Goal: Browse casually

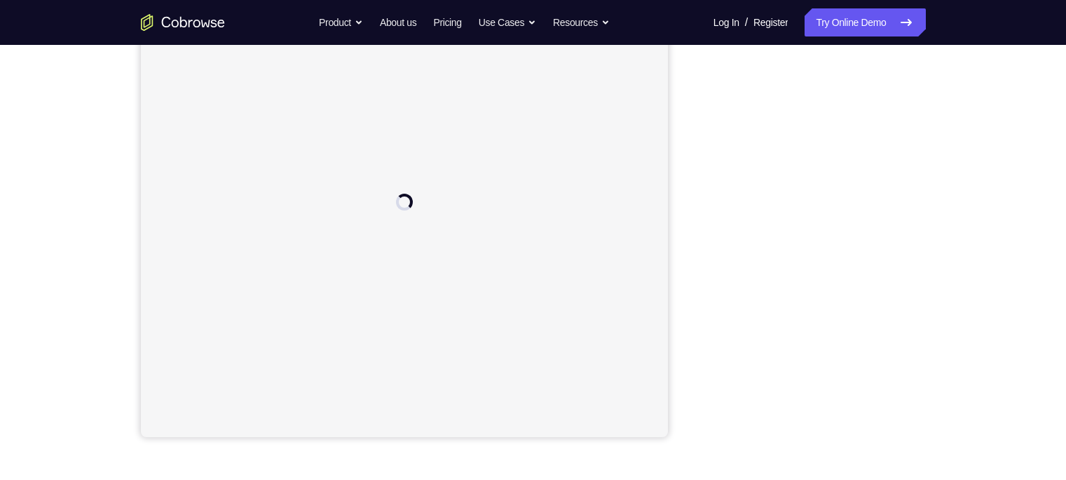
scroll to position [202, 0]
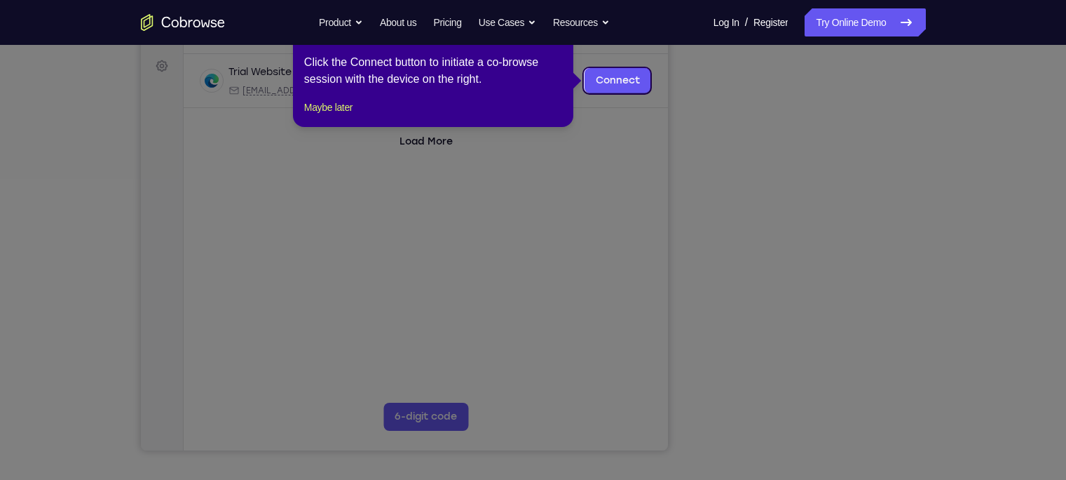
click at [770, 142] on icon at bounding box center [540, 240] width 1080 height 480
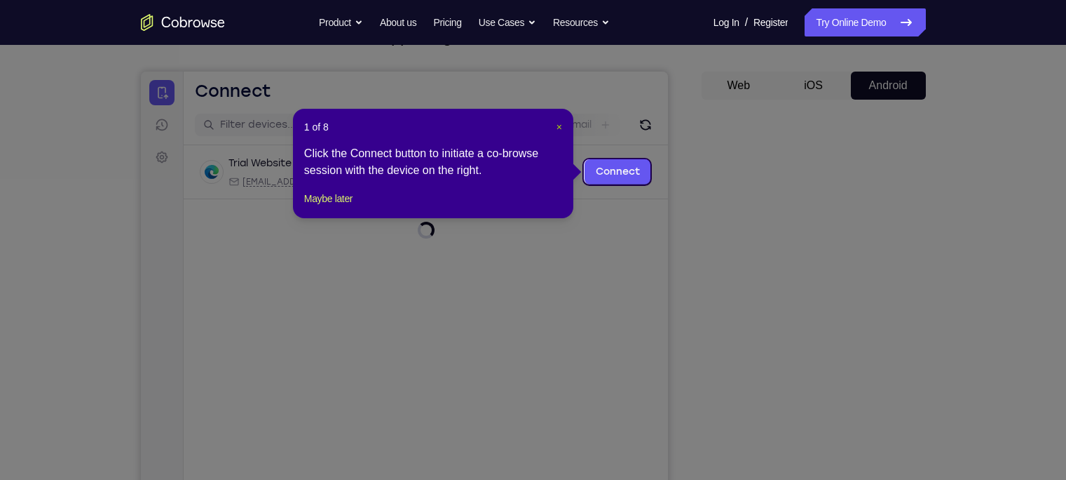
click at [559, 126] on span "×" at bounding box center [560, 126] width 6 height 11
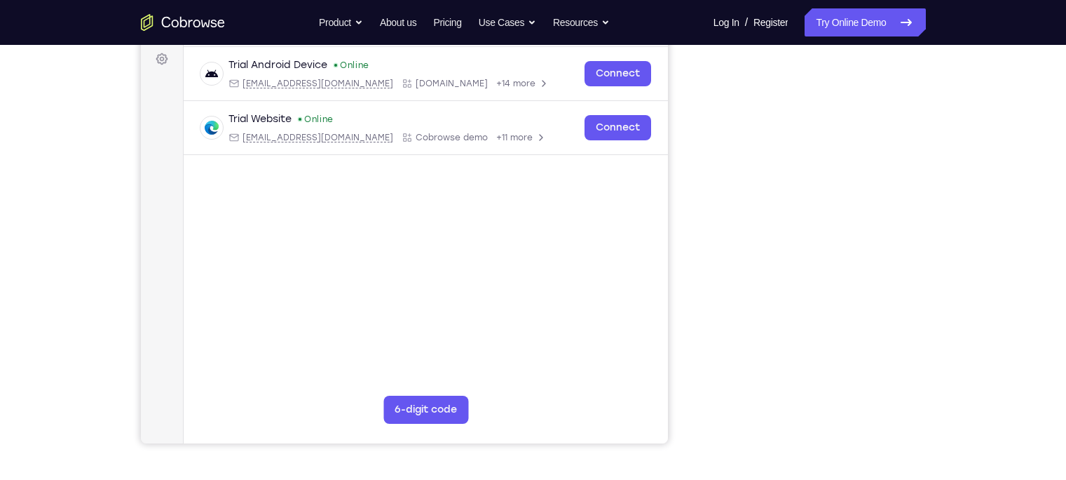
scroll to position [205, 0]
